Goal: Task Accomplishment & Management: Use online tool/utility

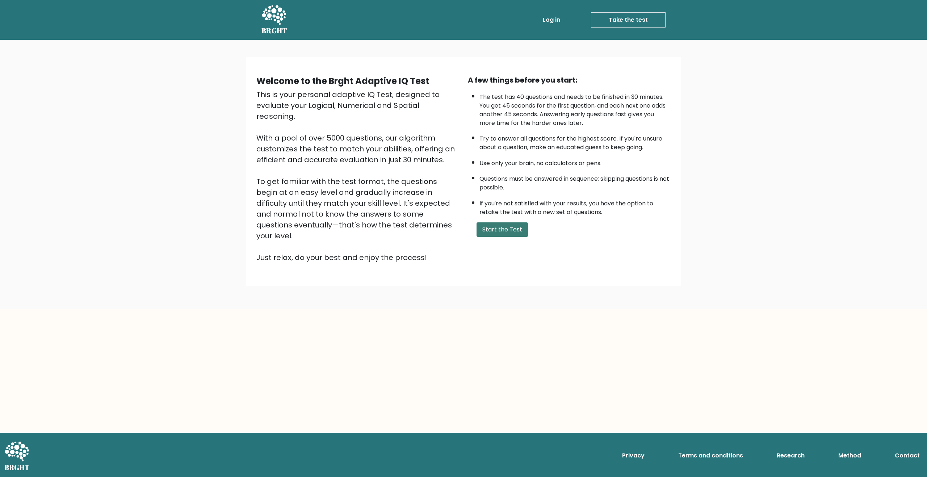
click at [500, 225] on button "Start the Test" at bounding box center [502, 229] width 51 height 14
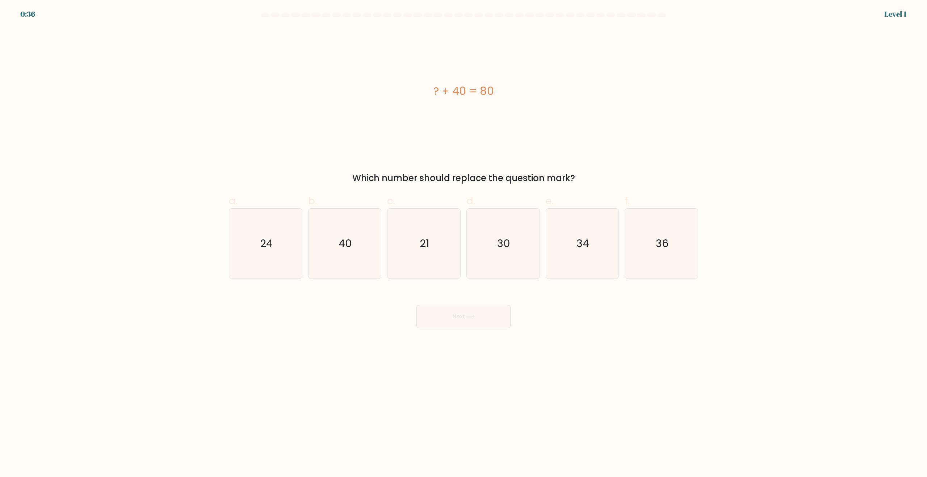
click at [894, 11] on div "Level 1" at bounding box center [896, 14] width 22 height 11
